Goal: Information Seeking & Learning: Check status

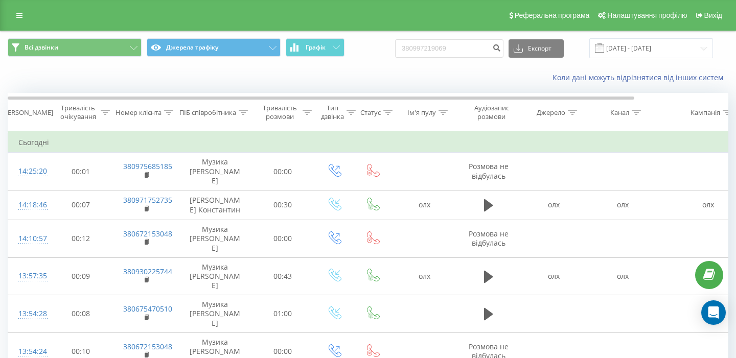
type input "380997219069"
